Goal: Use online tool/utility: Utilize a website feature to perform a specific function

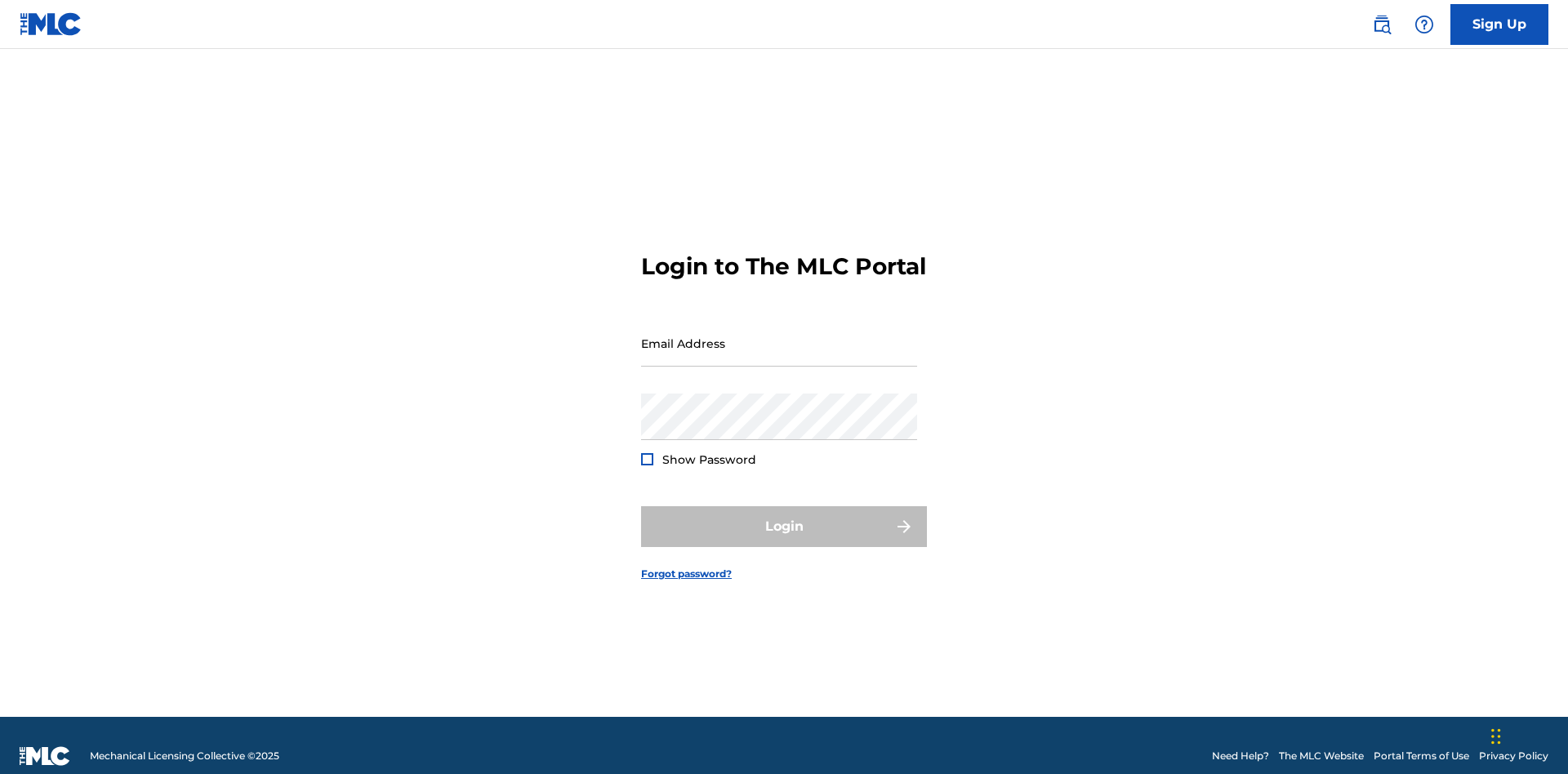
scroll to position [21, 0]
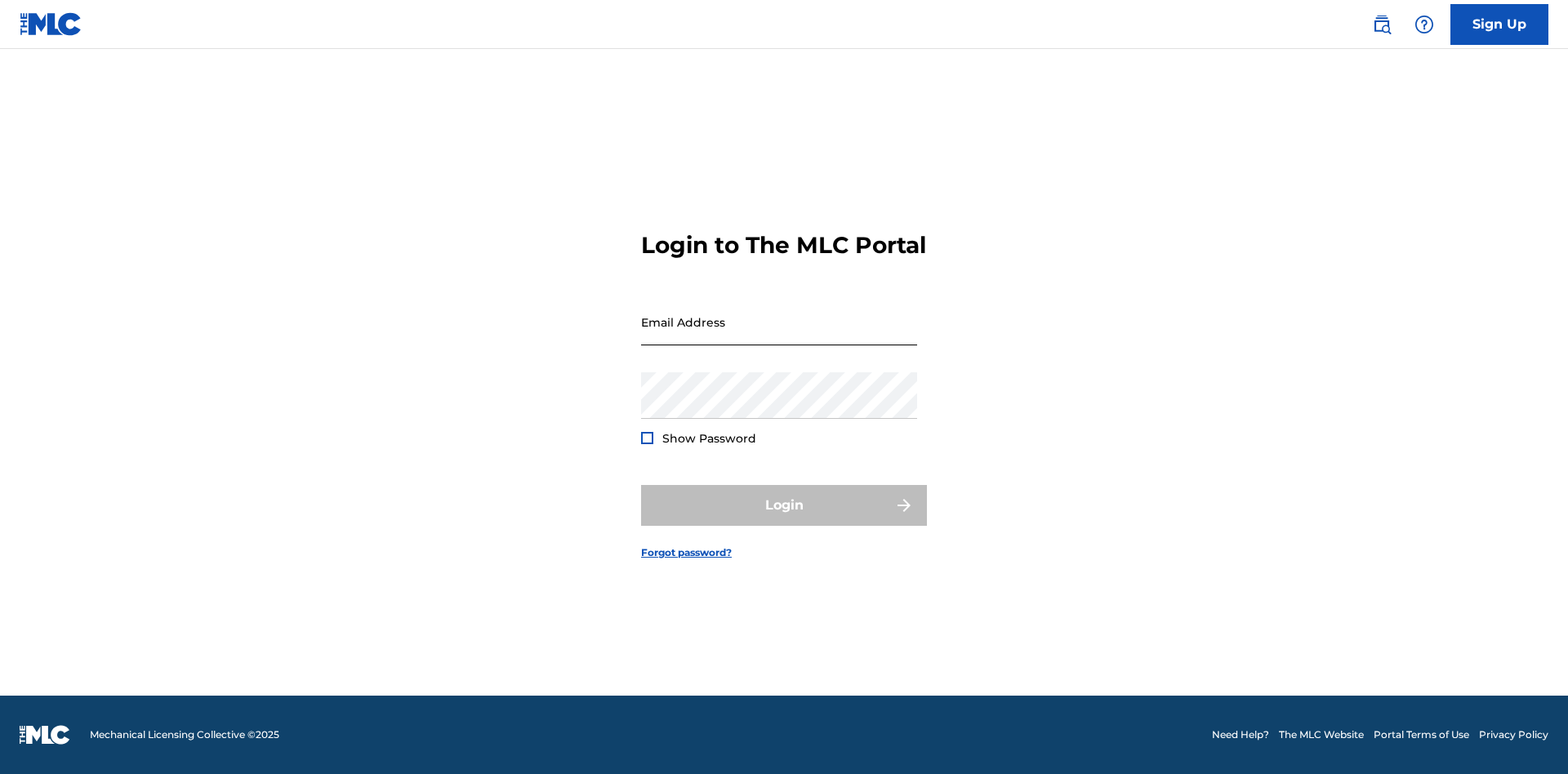
click at [779, 336] on input "Email Address" at bounding box center [779, 322] width 276 height 47
type input "[EMAIL_ADDRESS][DOMAIN_NAME]"
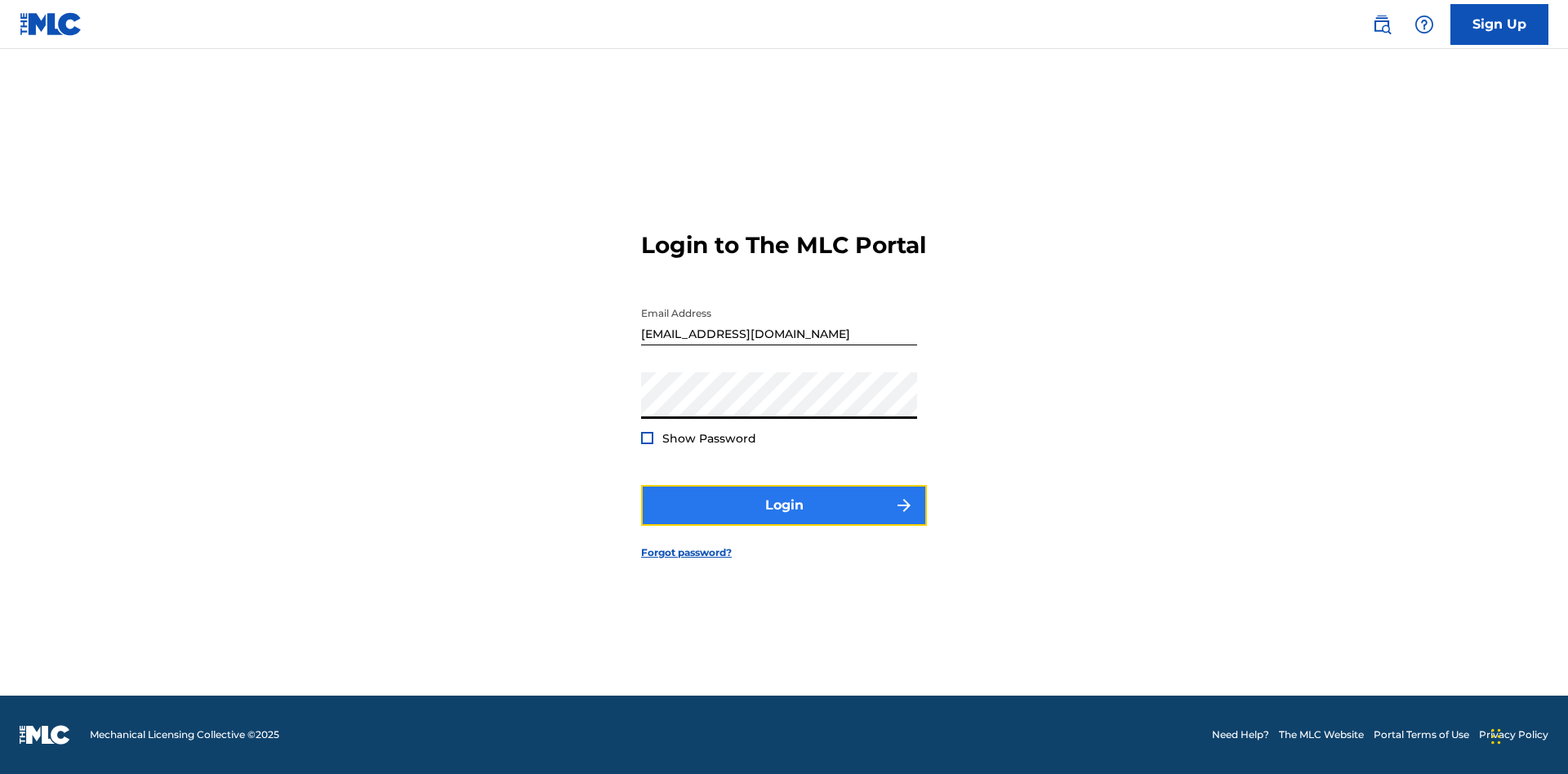
click at [784, 519] on button "Login" at bounding box center [784, 505] width 286 height 41
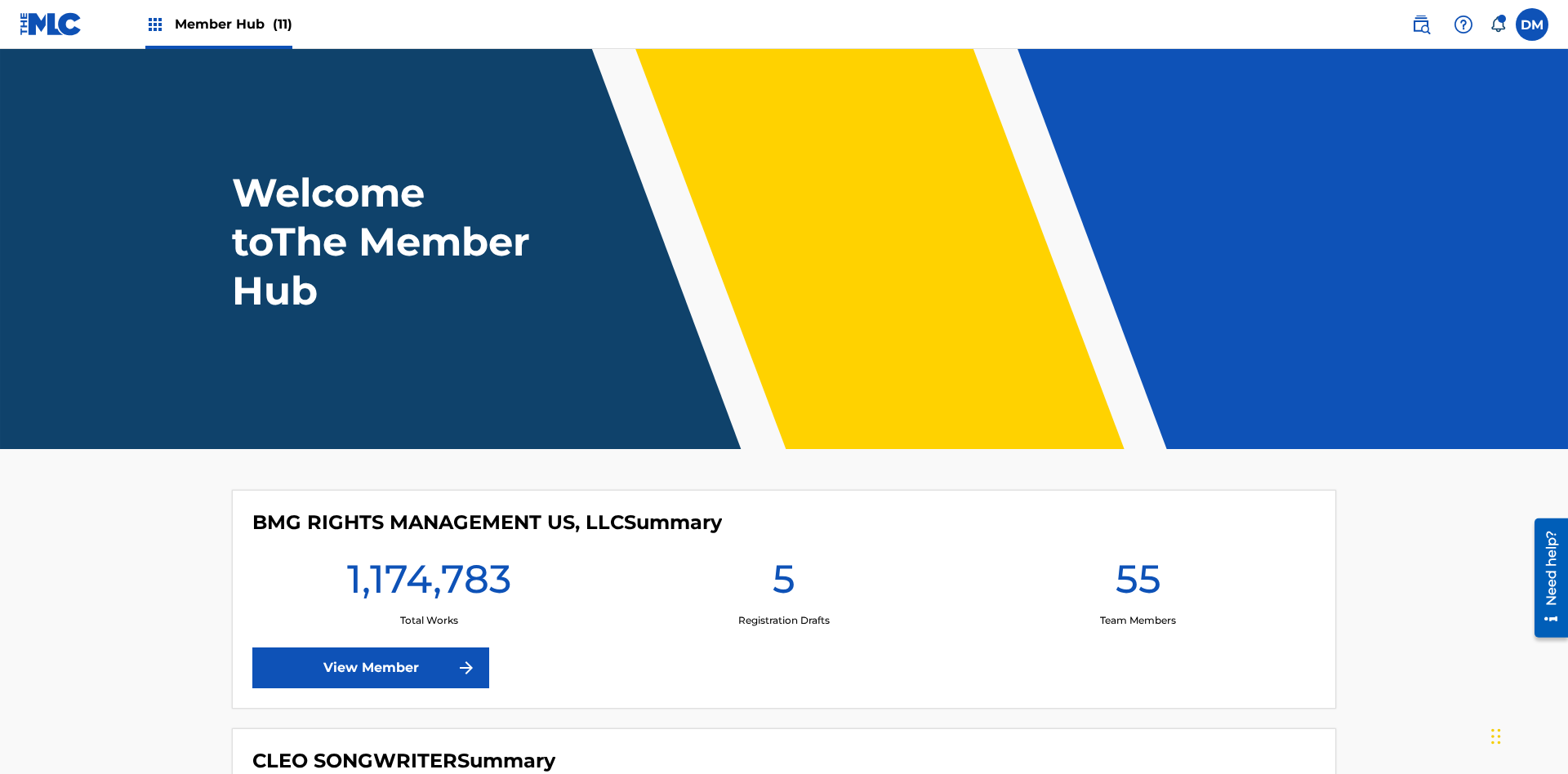
click at [233, 24] on span "Member Hub (11)" at bounding box center [233, 24] width 118 height 19
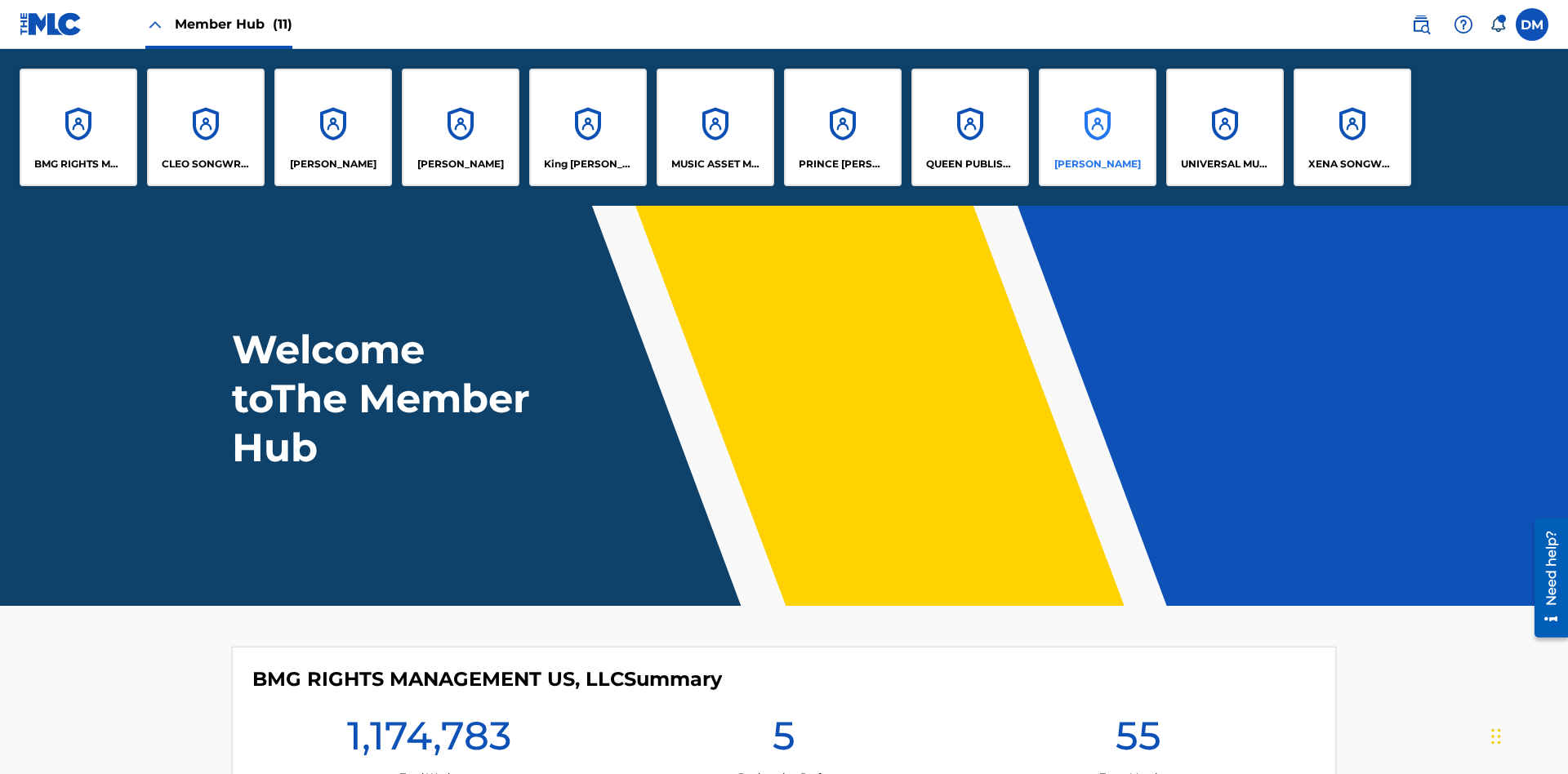
click at [1096, 164] on p "[PERSON_NAME]" at bounding box center [1098, 164] width 87 height 15
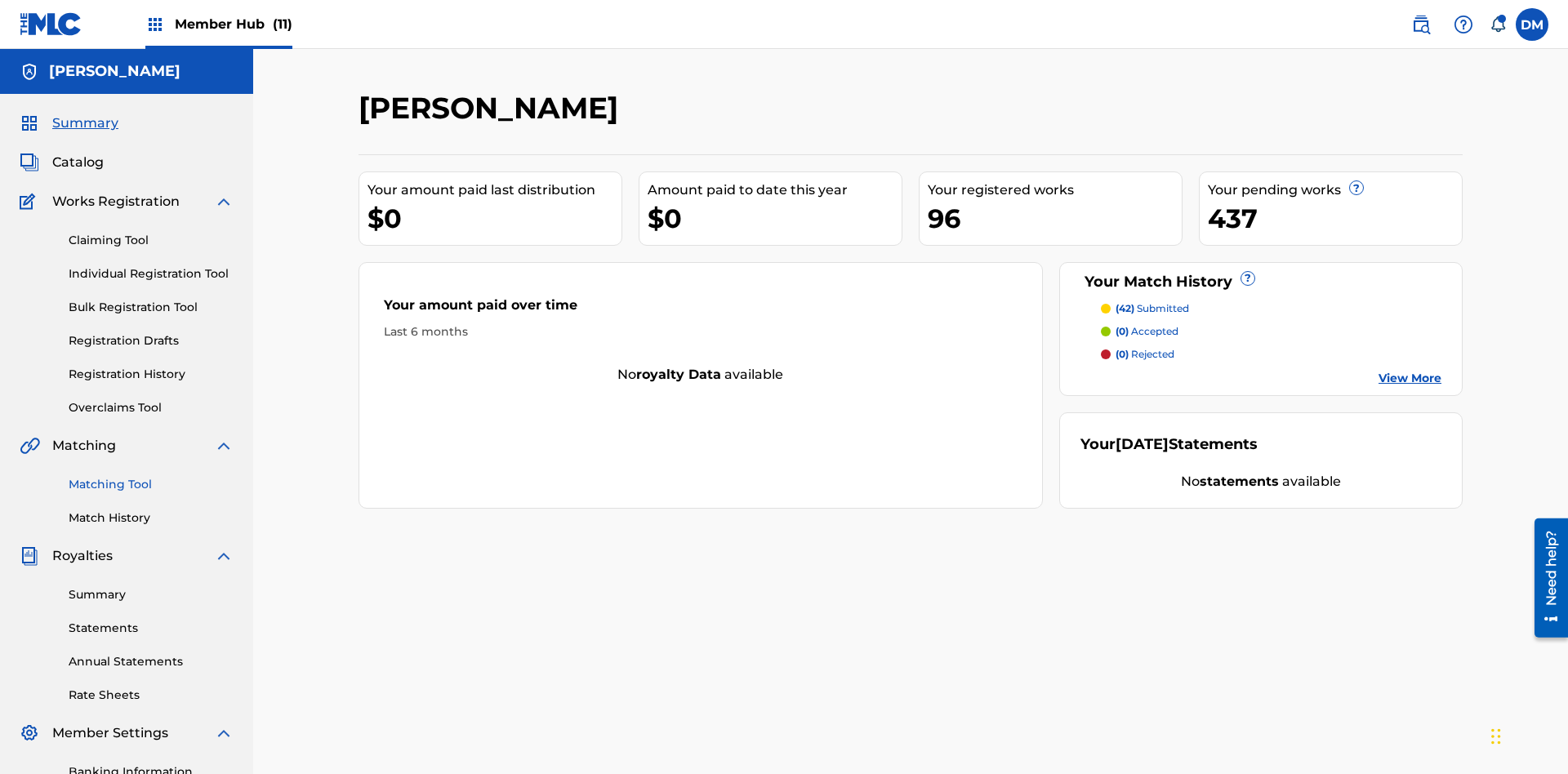
click at [151, 476] on link "Matching Tool" at bounding box center [151, 484] width 165 height 17
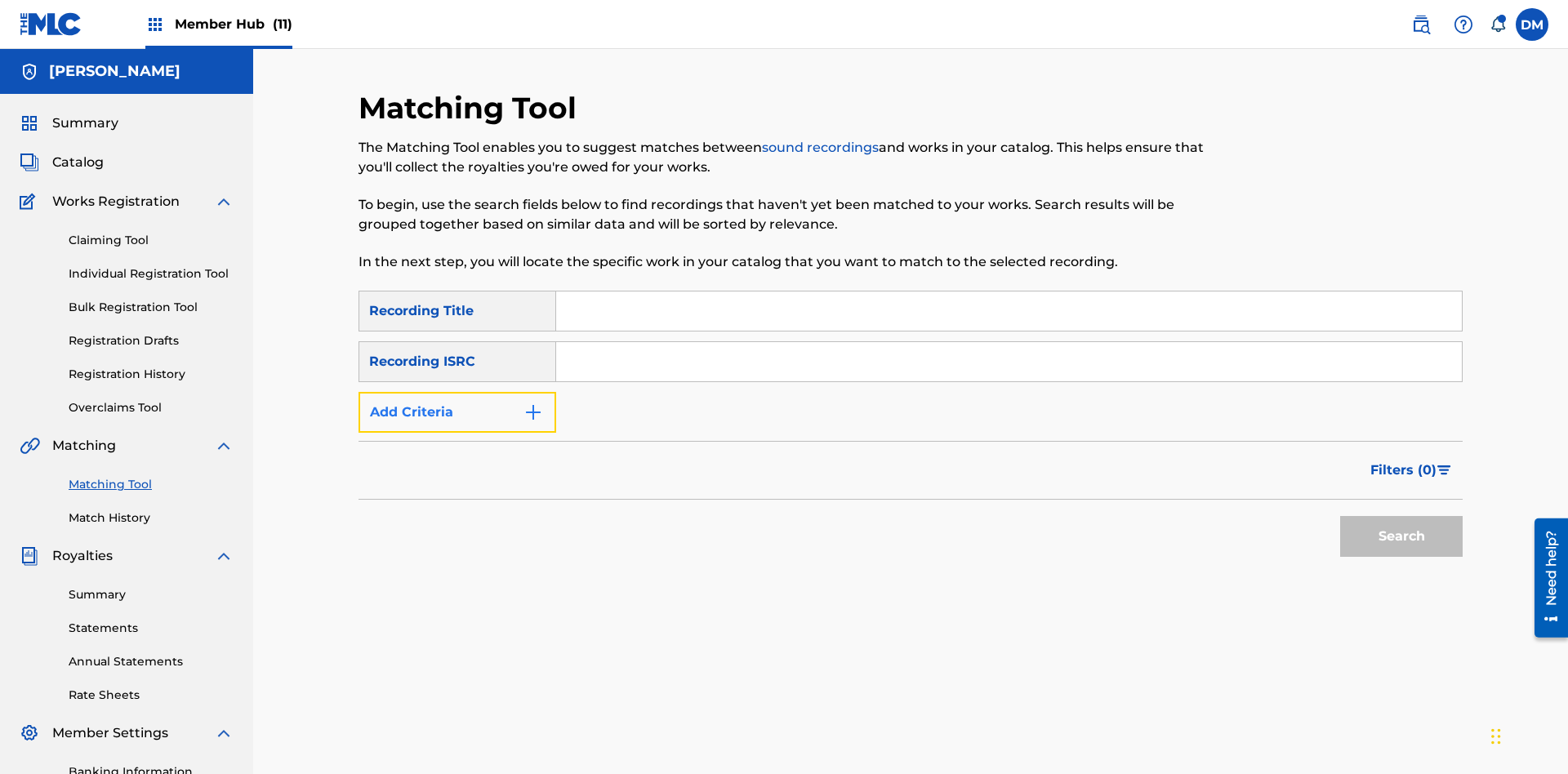
click at [458, 392] on button "Add Criteria" at bounding box center [457, 413] width 197 height 41
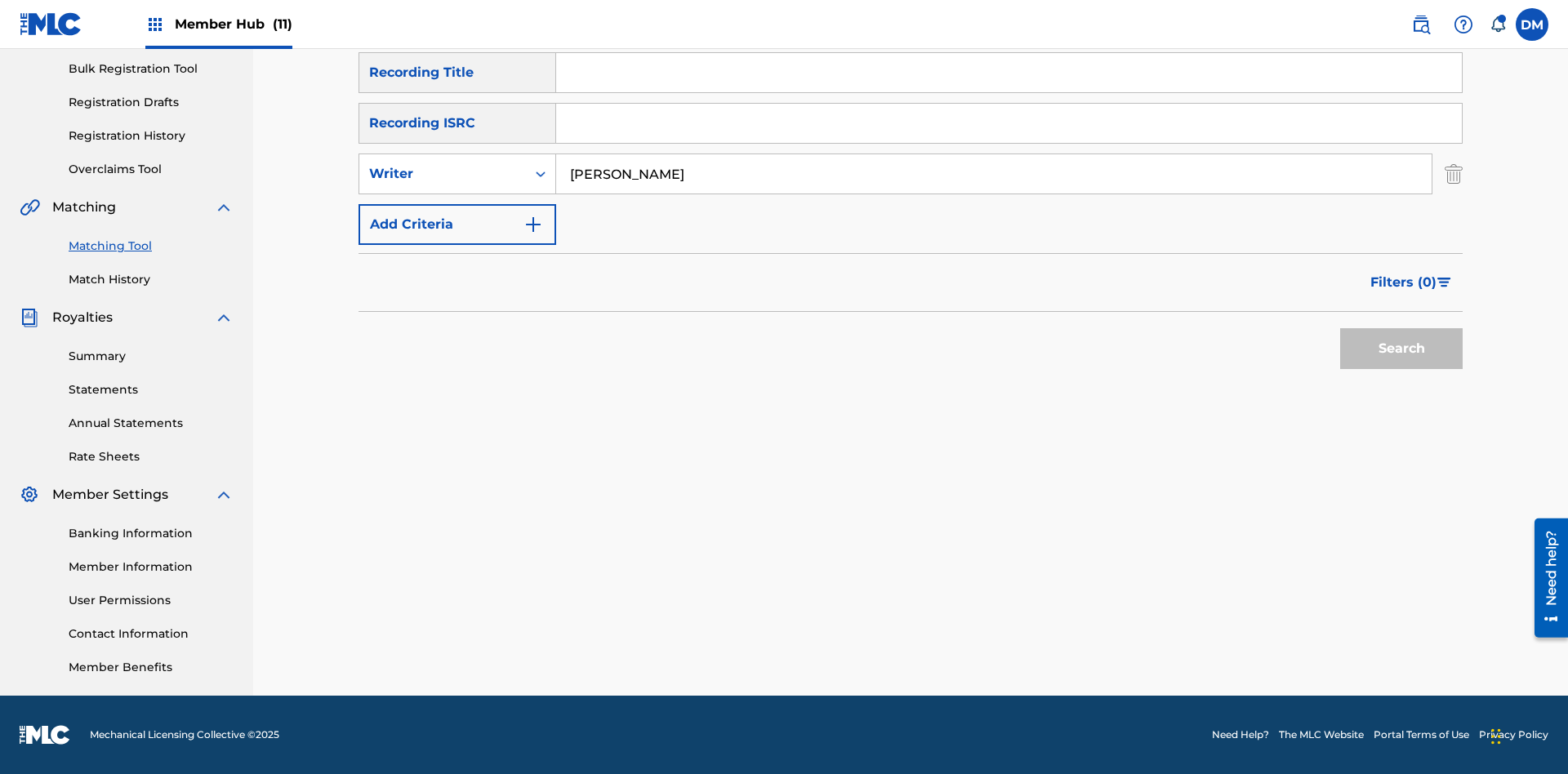
type input "[PERSON_NAME]"
click at [1401, 349] on button "Search" at bounding box center [1402, 349] width 123 height 41
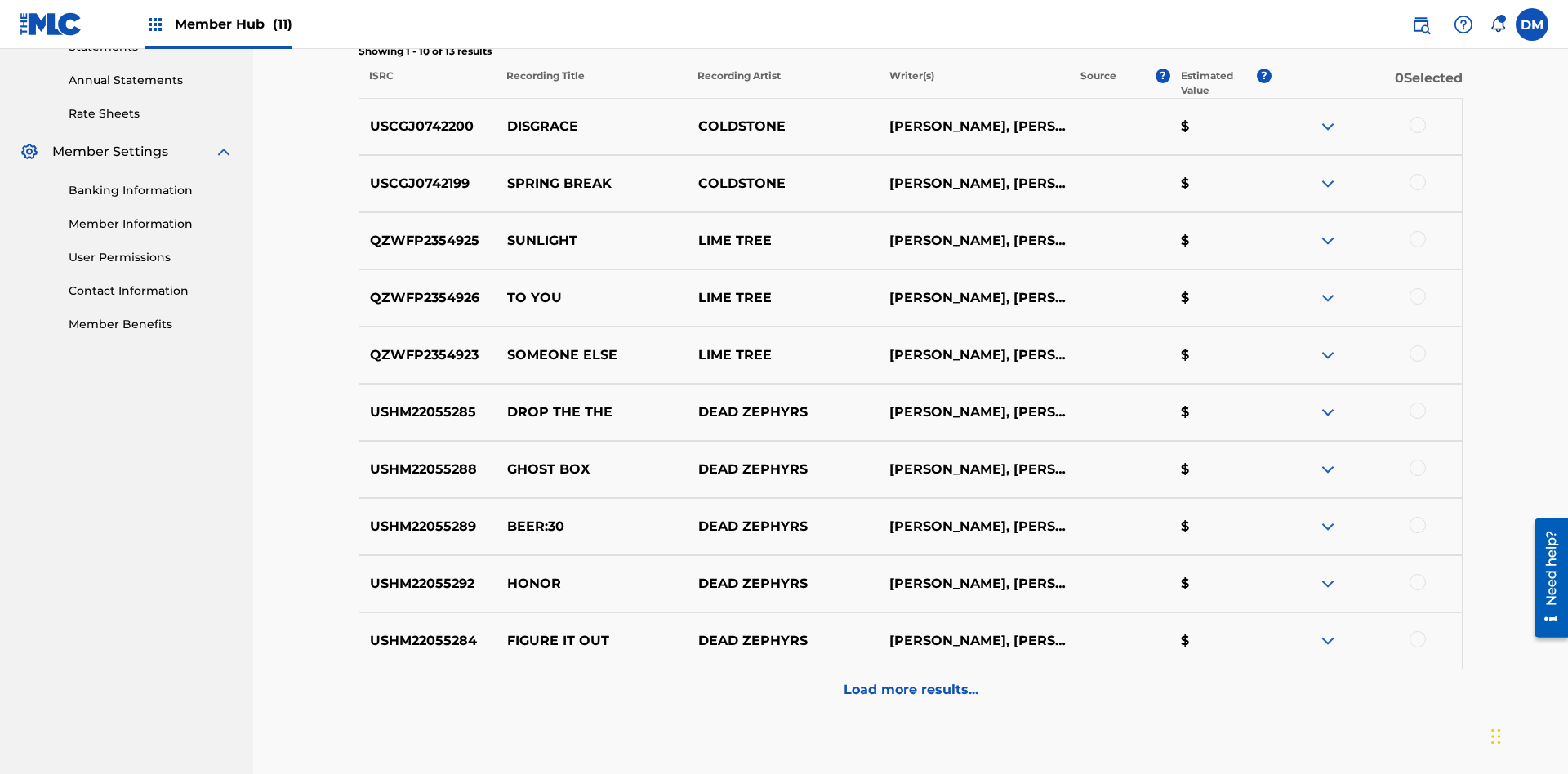
click at [1417, 117] on div at bounding box center [1417, 125] width 16 height 16
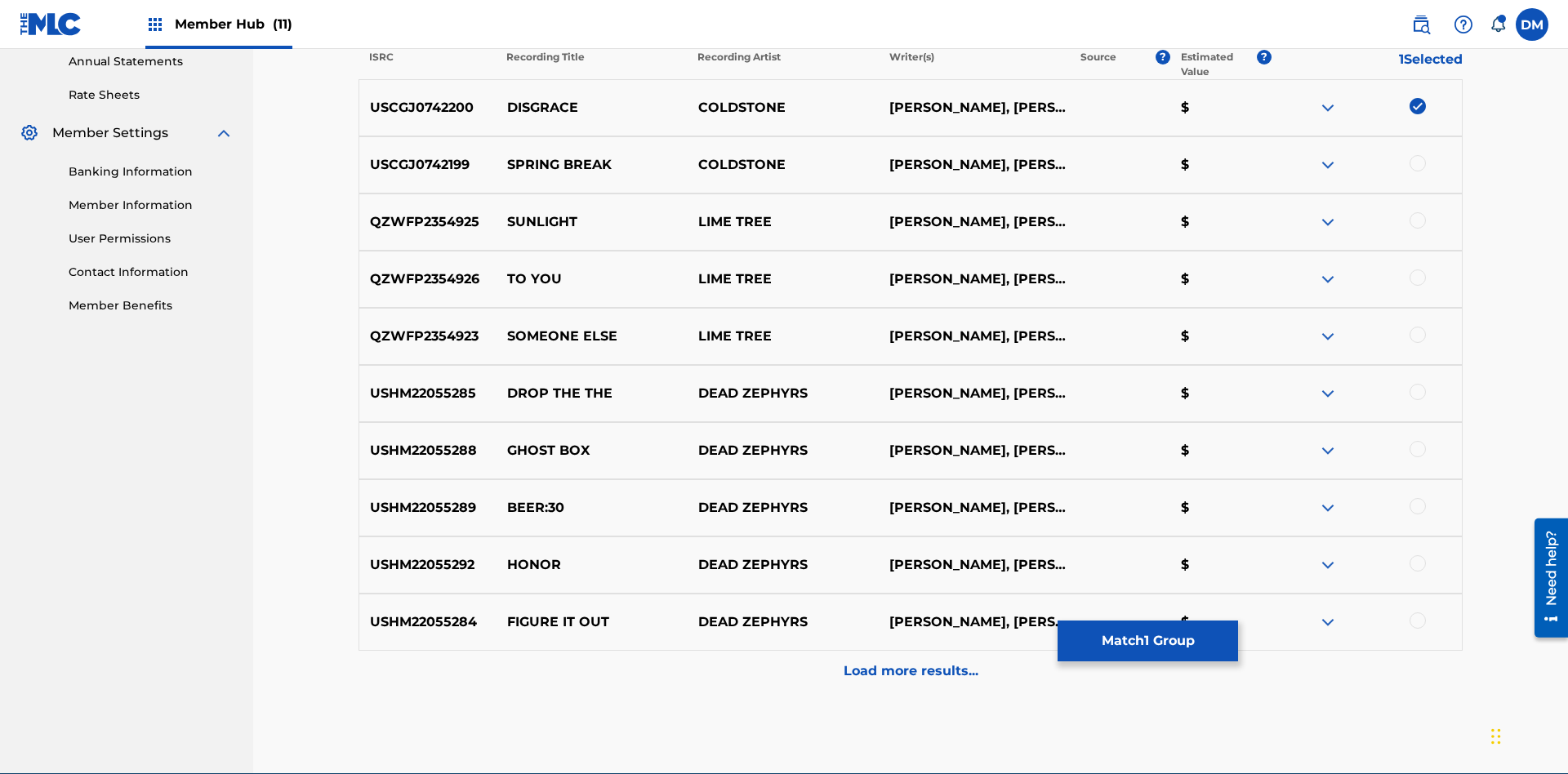
click at [1417, 155] on div at bounding box center [1417, 163] width 16 height 16
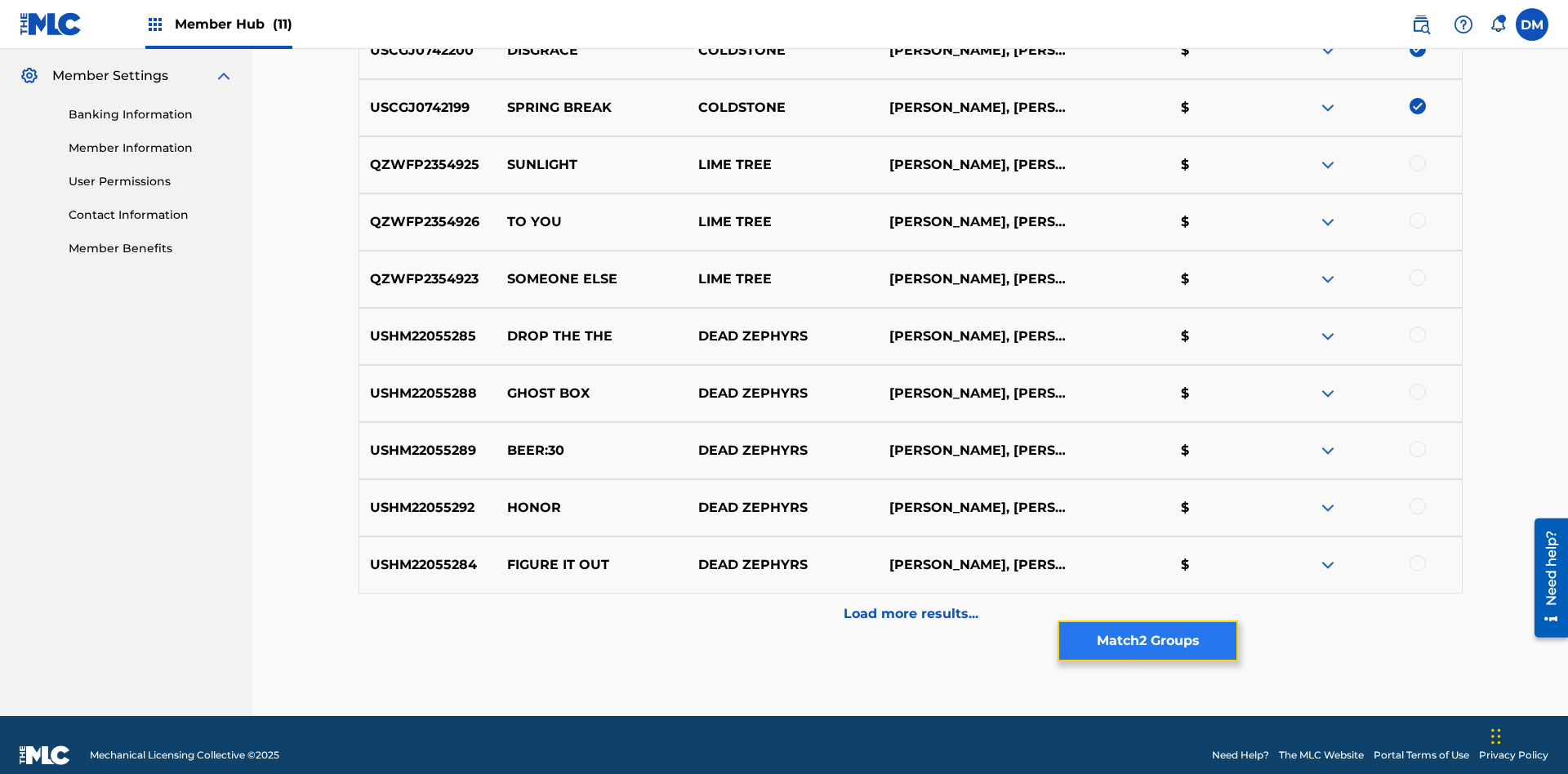
click at [1147, 641] on button "Match 2 Groups" at bounding box center [1148, 641] width 180 height 41
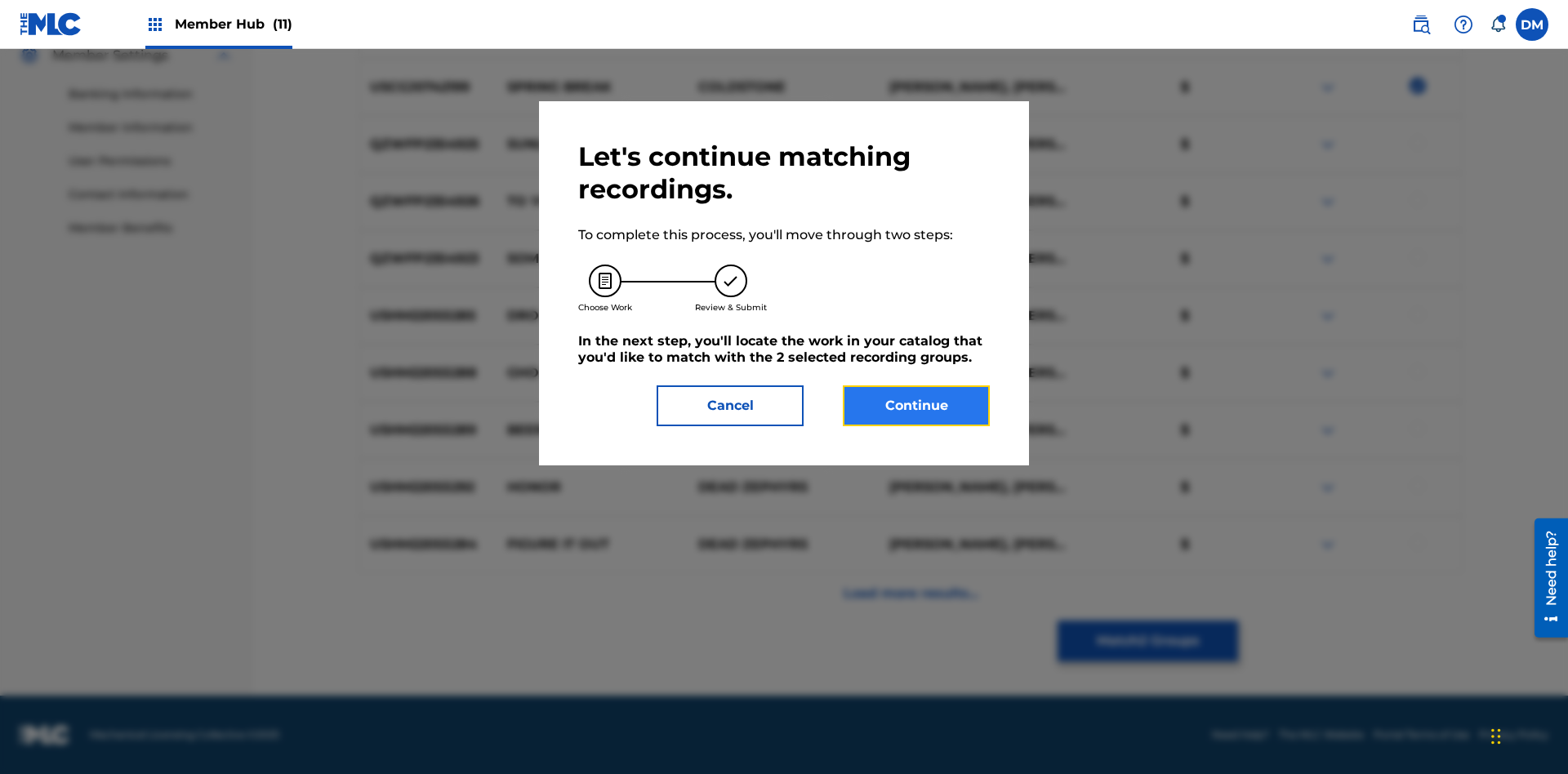
click at [916, 406] on button "Continue" at bounding box center [916, 406] width 147 height 41
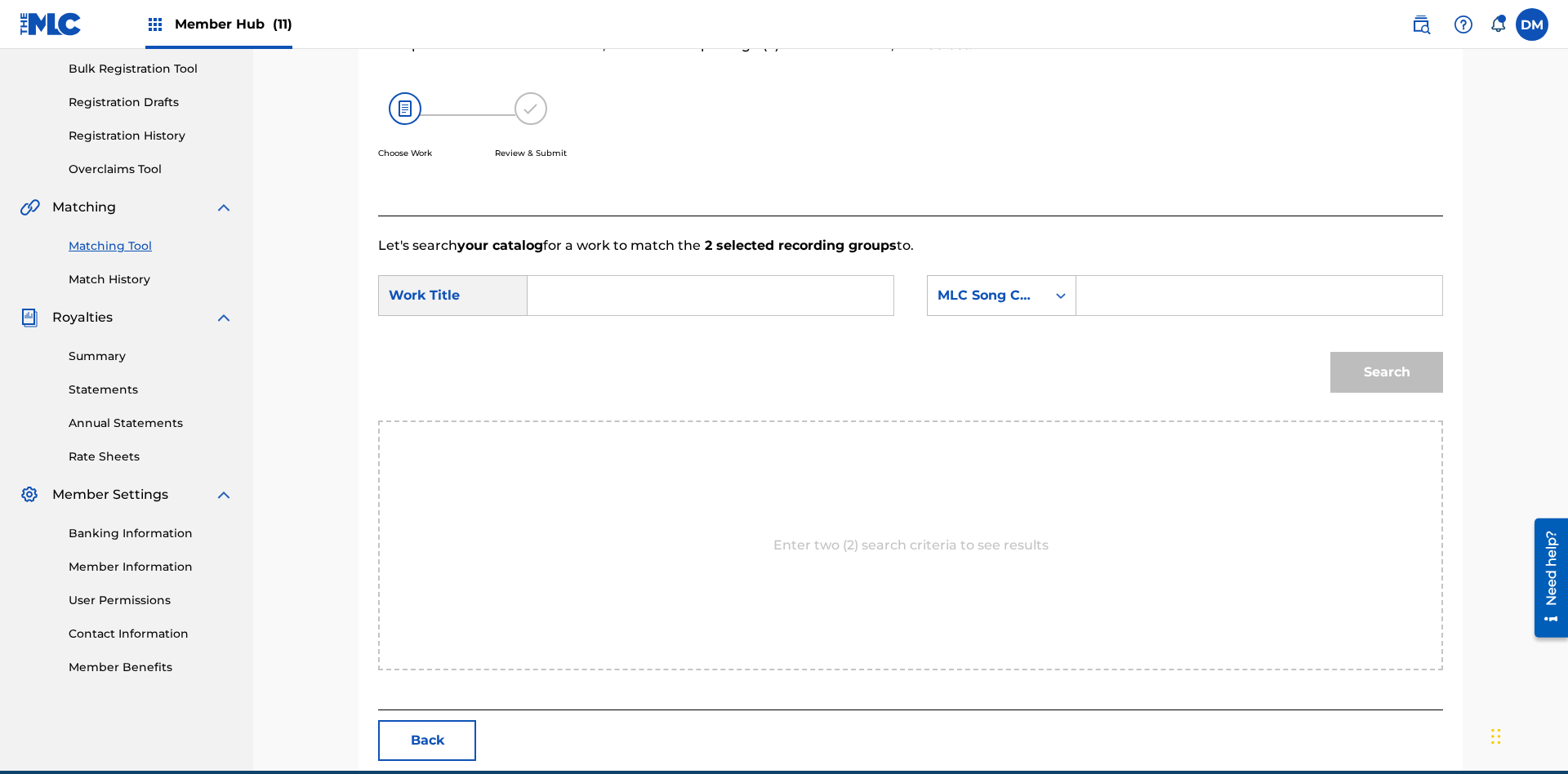
click at [711, 276] on input "Search Form" at bounding box center [710, 296] width 338 height 39
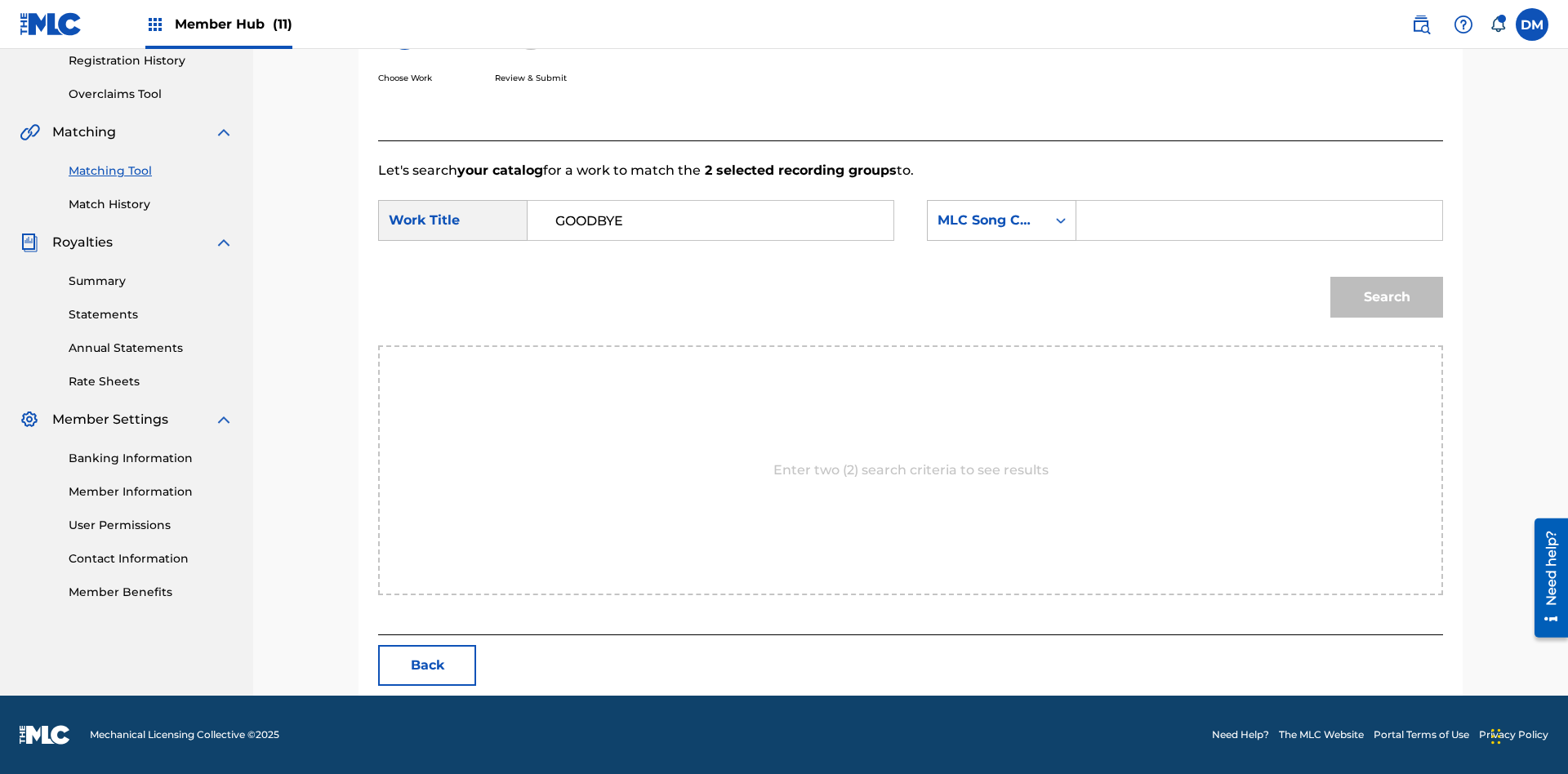
type input "GOODBYE"
click at [1258, 220] on input "Search Form" at bounding box center [1258, 220] width 338 height 39
type input "GV8XIE"
click at [1386, 297] on button "Search" at bounding box center [1387, 297] width 113 height 41
